Goal: Task Accomplishment & Management: Manage account settings

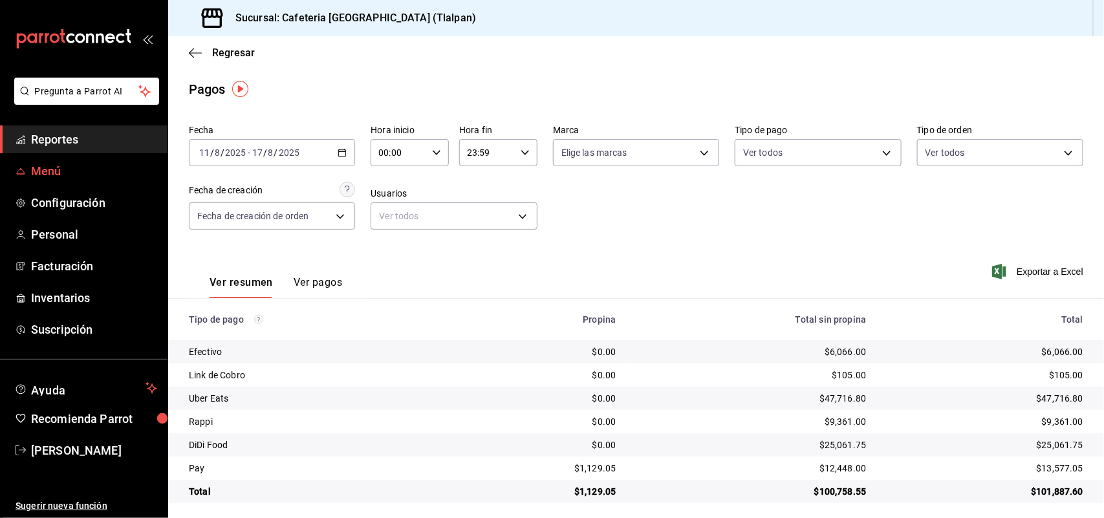
click at [56, 164] on span "Menú" at bounding box center [94, 170] width 126 height 17
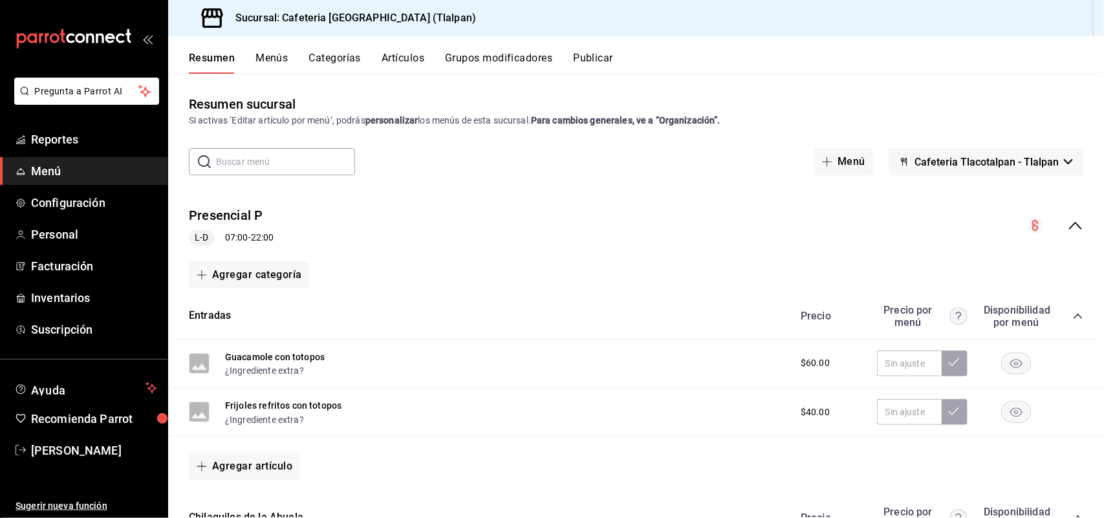
click at [60, 173] on span "Menú" at bounding box center [94, 170] width 126 height 17
click at [156, 136] on span "Reportes" at bounding box center [94, 139] width 126 height 17
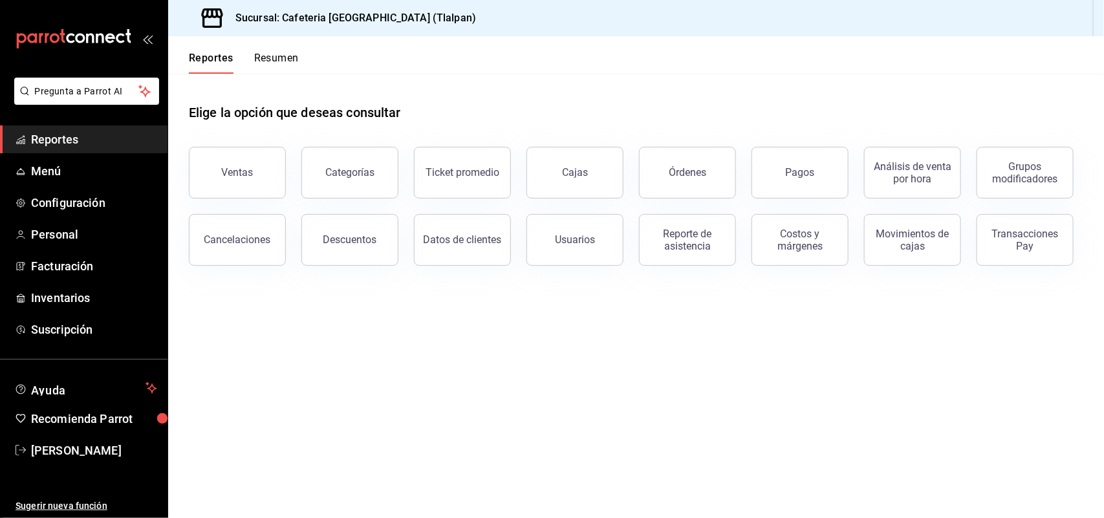
click at [156, 136] on span "Reportes" at bounding box center [94, 139] width 126 height 17
click at [58, 162] on span "Menú" at bounding box center [94, 170] width 126 height 17
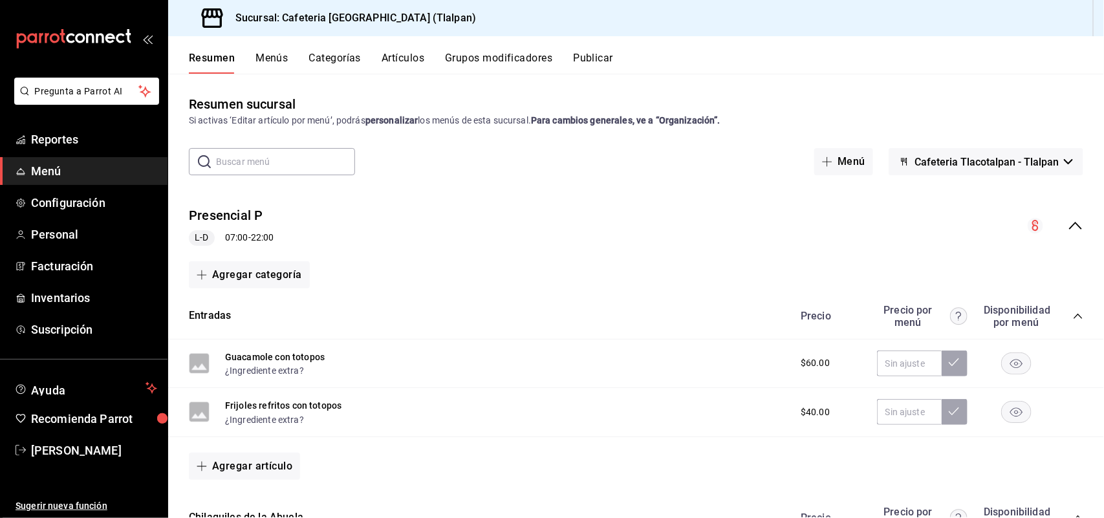
click at [411, 58] on button "Artículos" at bounding box center [402, 63] width 43 height 22
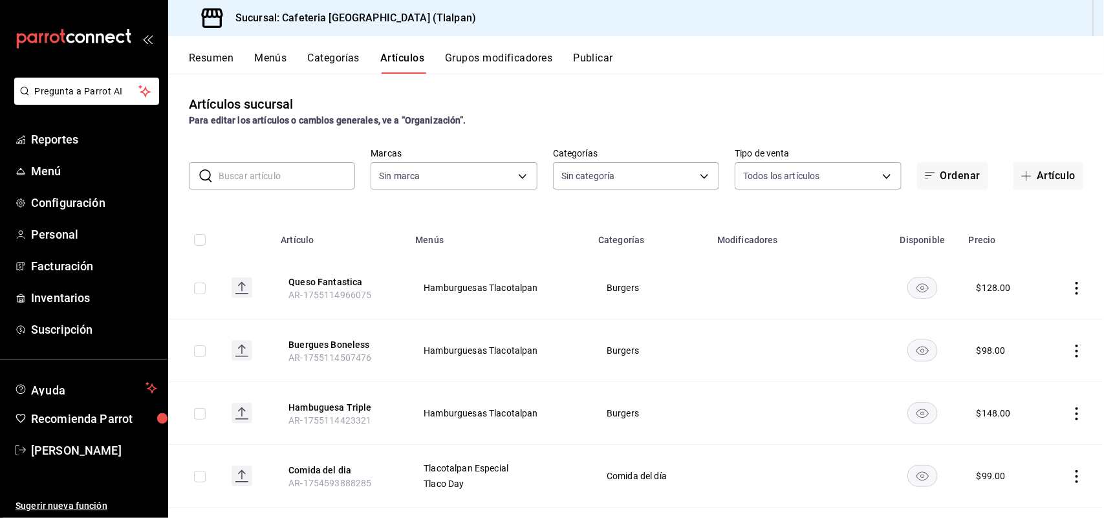
type input "ec576109-29d1-42df-b2ca-5becddbd2efe,3dfd9669-9911-4f47-a36d-8fb2dcc6eb36,e5a57…"
type input "98b23138-1f3d-4082-b5c3-6d96513b96f3,657201d4-d6ef-4148-94c8-ccd00e340086,2df64…"
click at [266, 176] on input "text" at bounding box center [287, 176] width 136 height 26
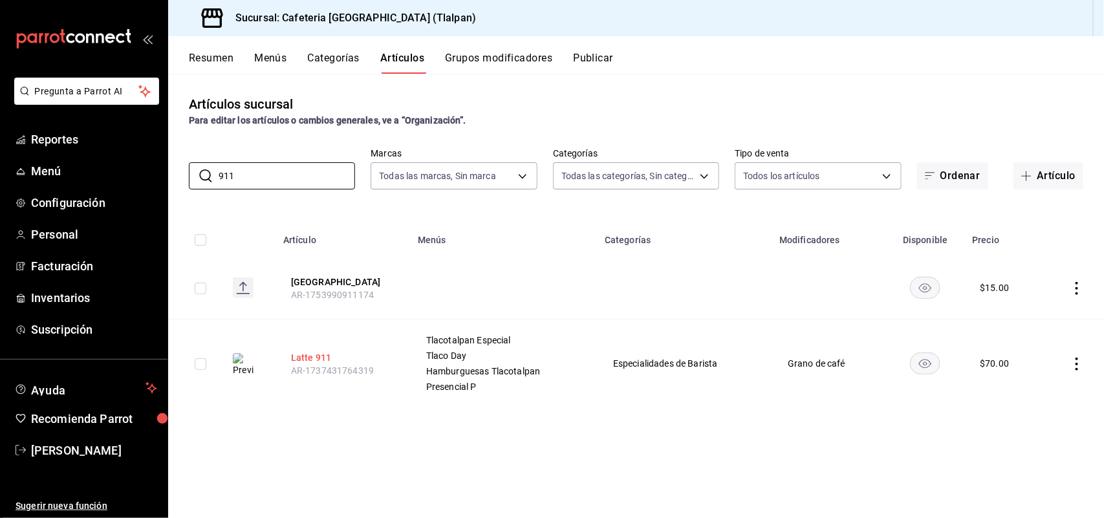
type input "911"
click at [312, 359] on button "Latte 911" at bounding box center [342, 357] width 103 height 13
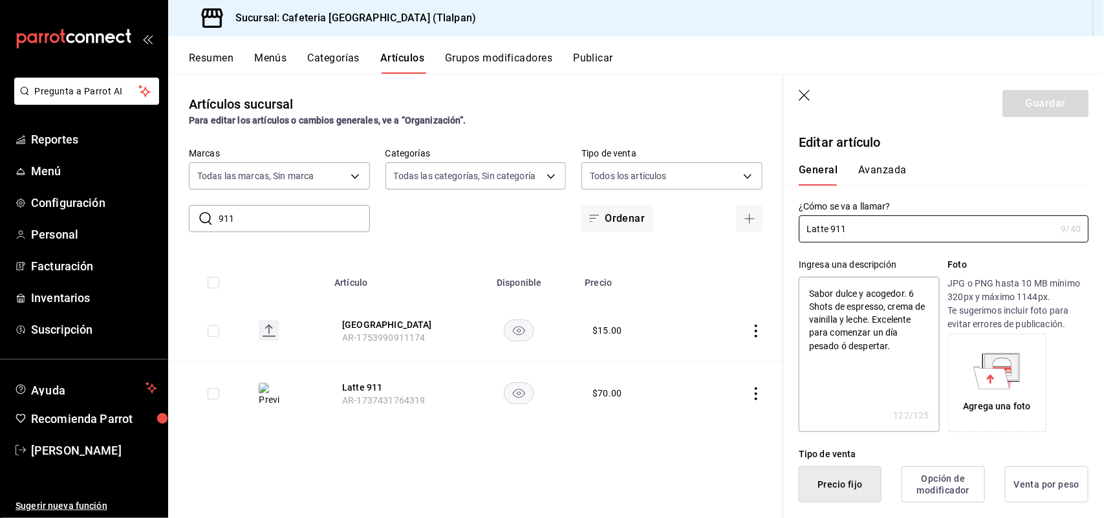
type textarea "x"
type input "$70.00"
radio input "false"
radio input "true"
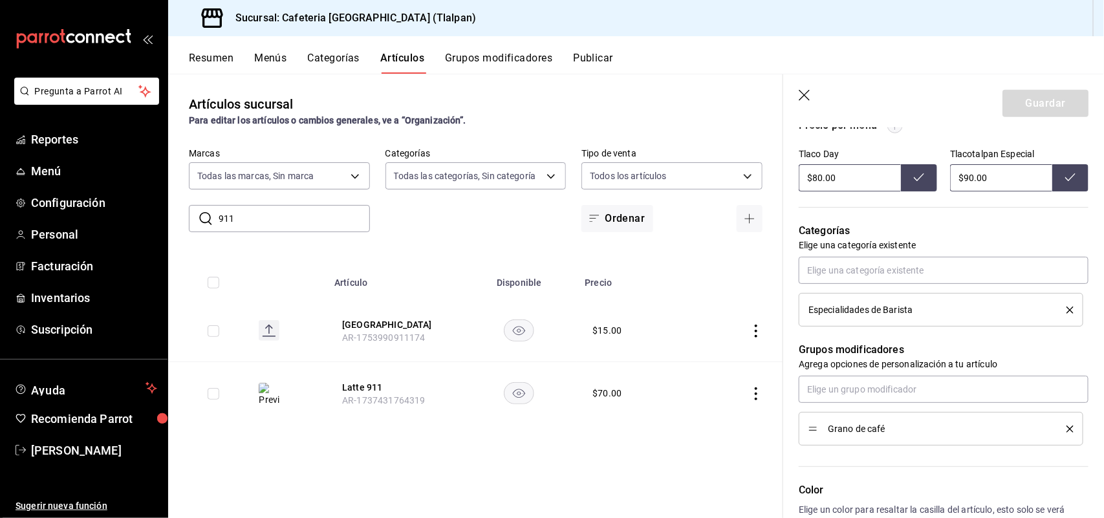
scroll to position [469, 0]
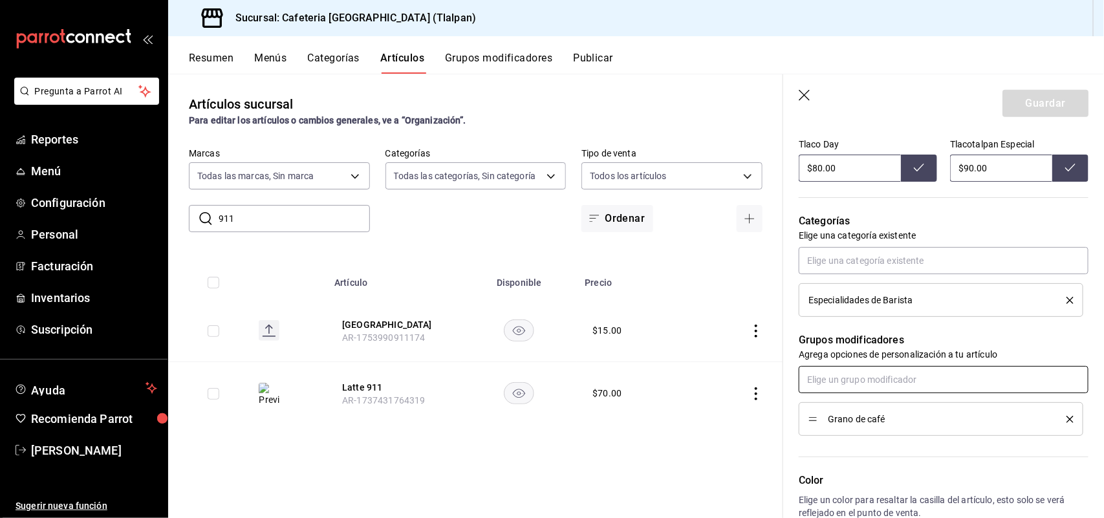
click at [878, 383] on input "text" at bounding box center [943, 379] width 290 height 27
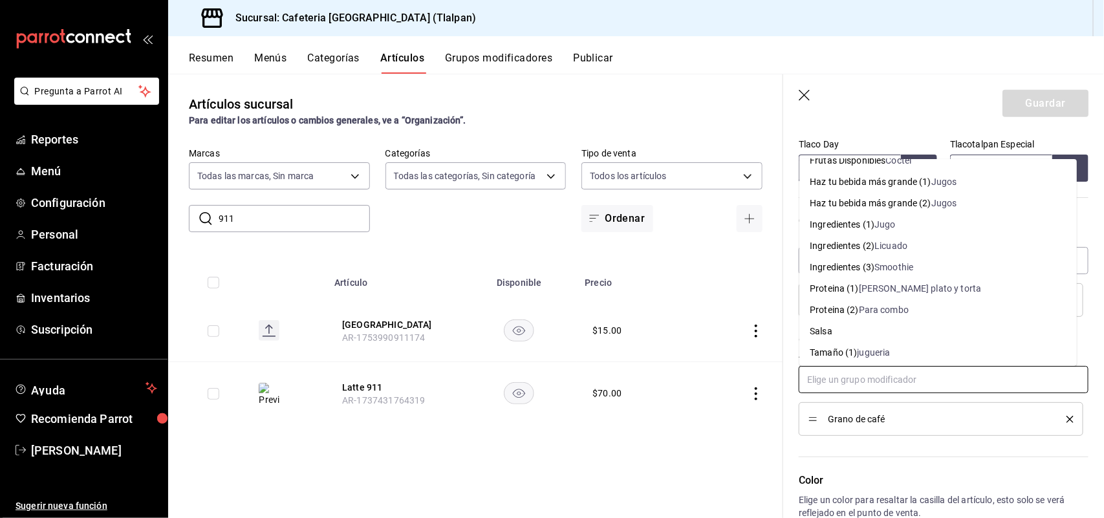
scroll to position [422, 0]
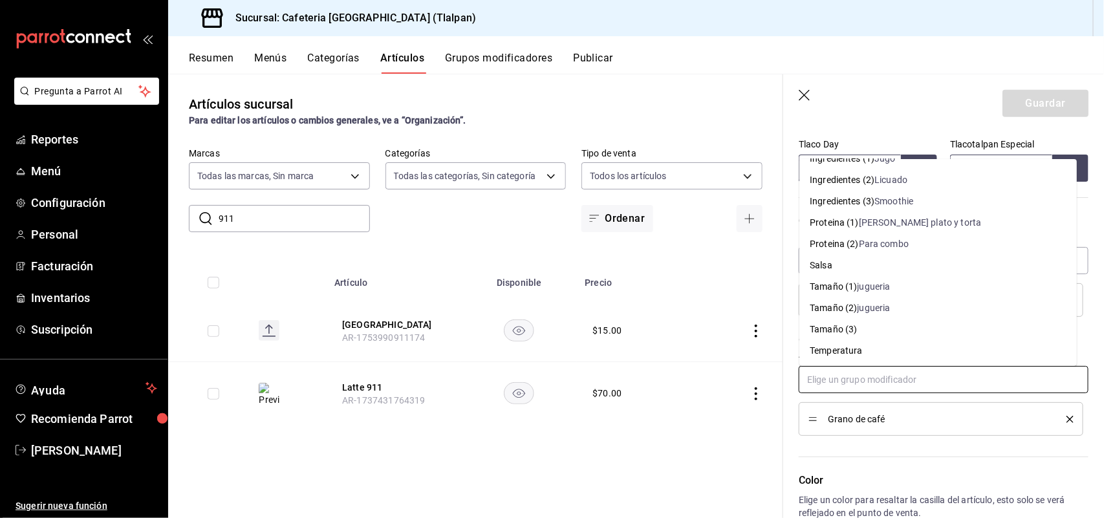
click at [847, 348] on div "Temperatura" at bounding box center [835, 351] width 52 height 14
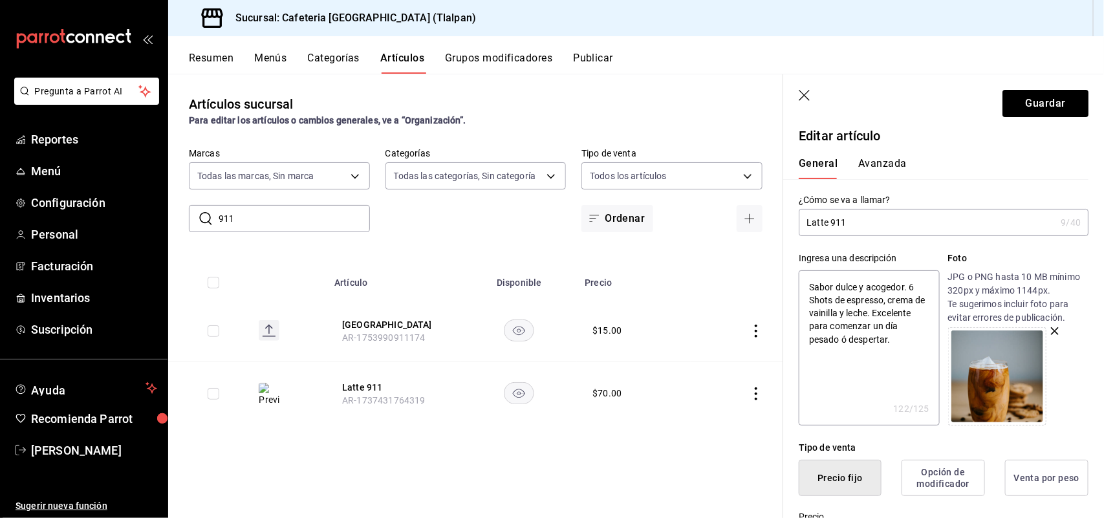
scroll to position [0, 0]
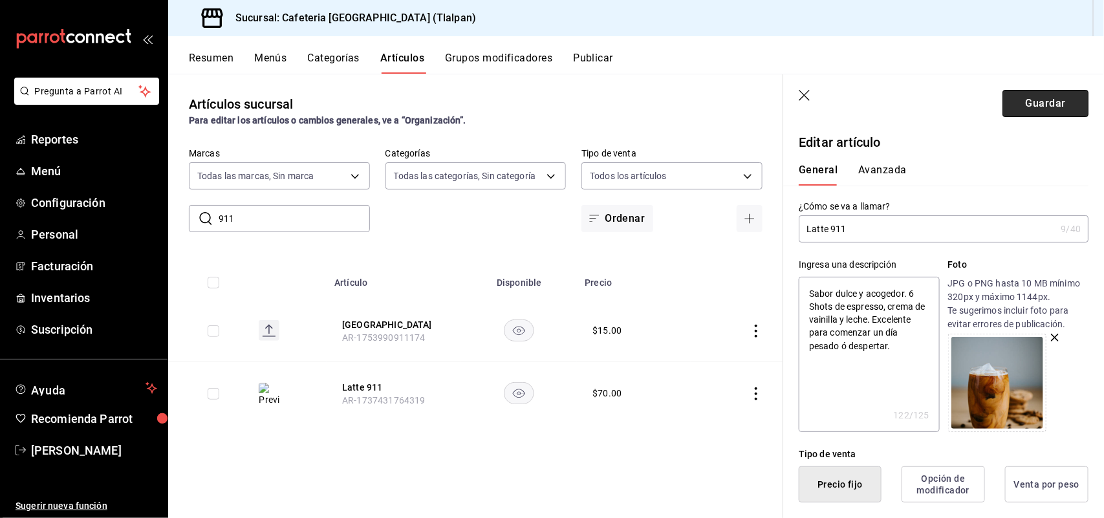
click at [1002, 100] on button "Guardar" at bounding box center [1045, 103] width 86 height 27
type textarea "x"
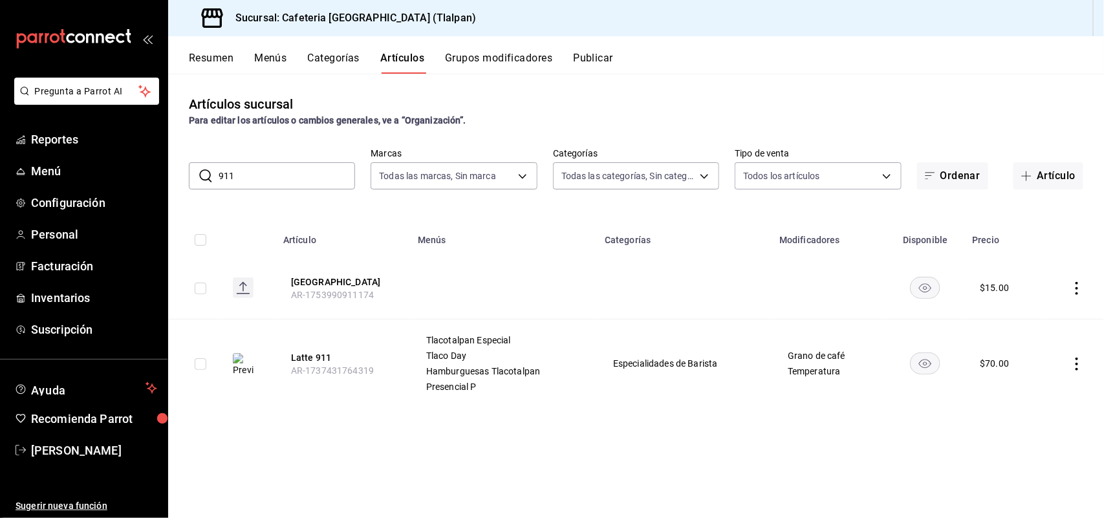
click at [334, 56] on button "Categorías" at bounding box center [334, 63] width 52 height 22
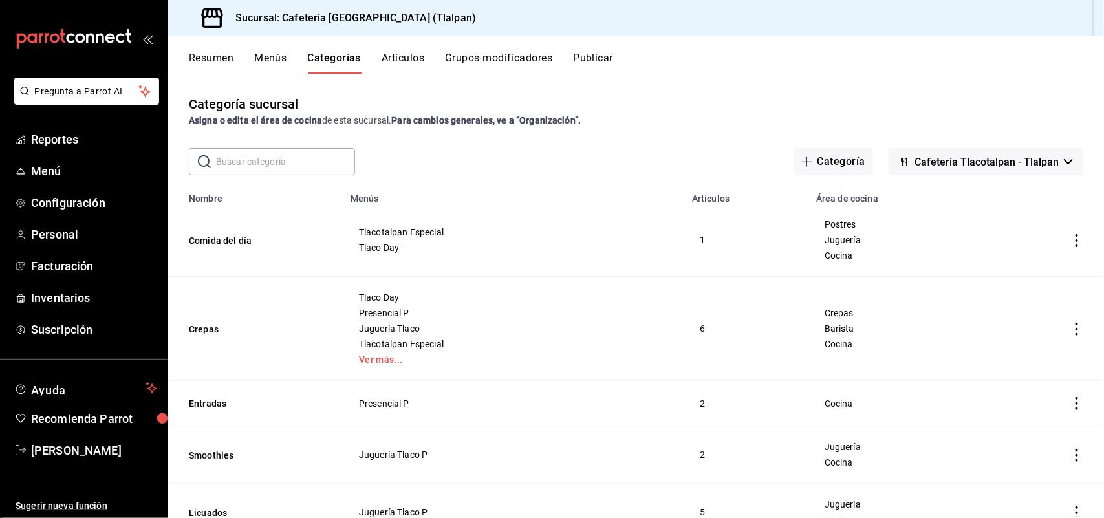
click at [267, 53] on button "Menús" at bounding box center [270, 63] width 32 height 22
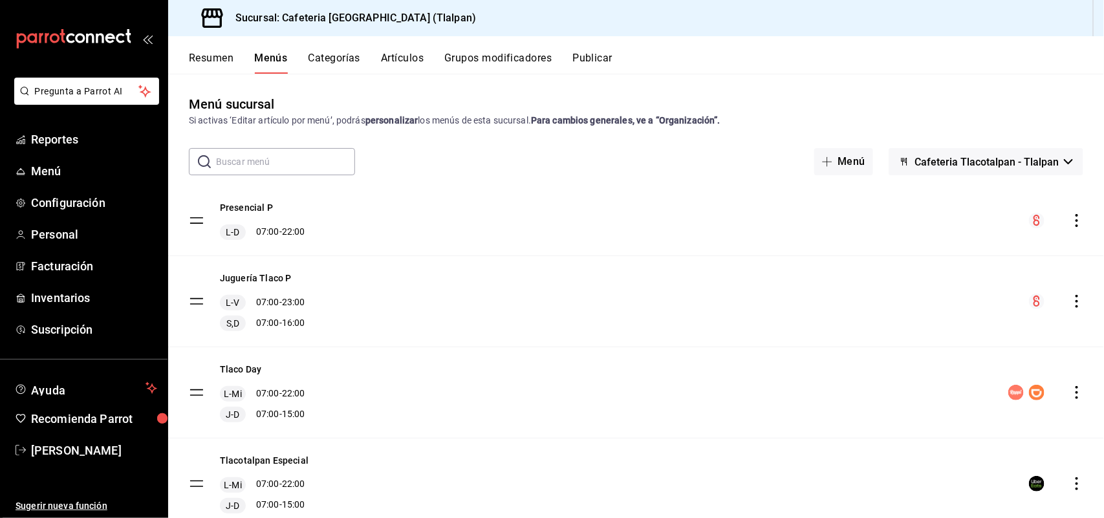
click at [334, 58] on button "Categorías" at bounding box center [334, 63] width 52 height 22
